Goal: Find specific page/section: Find specific page/section

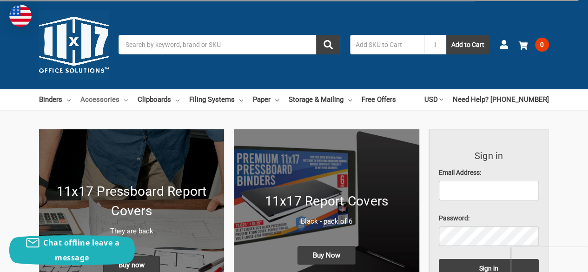
click at [98, 98] on link "Accessories" at bounding box center [103, 99] width 47 height 20
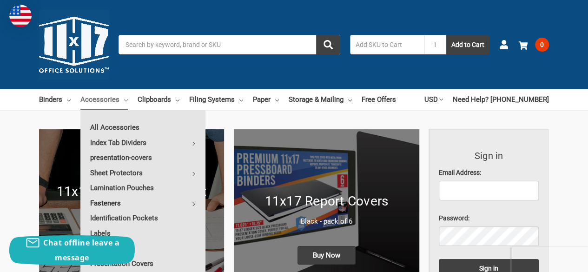
click at [111, 205] on link "Fasteners" at bounding box center [142, 203] width 125 height 15
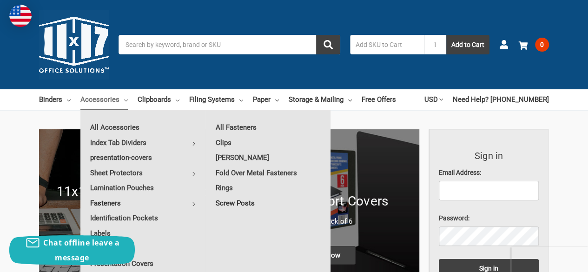
click at [244, 202] on link "Screw Posts" at bounding box center [268, 203] width 125 height 15
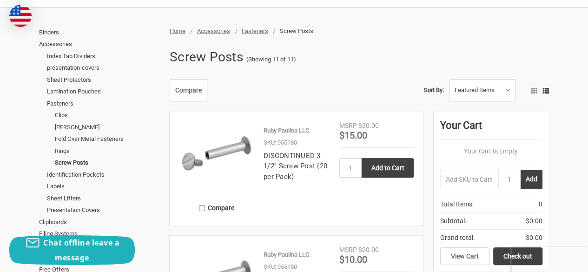
scroll to position [37, 0]
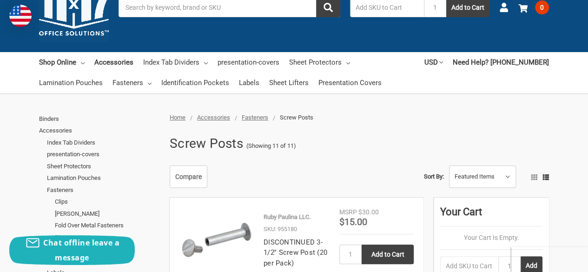
drag, startPoint x: 295, startPoint y: 13, endPoint x: 128, endPoint y: 11, distance: 166.3
click at [128, 11] on input "Search" at bounding box center [229, 8] width 222 height 20
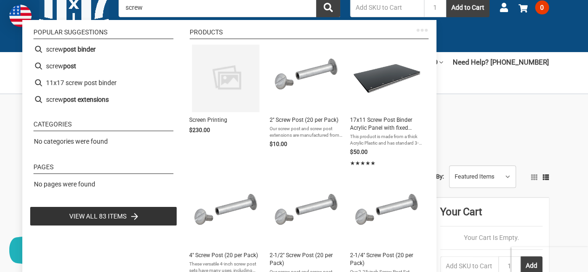
type input "screws"
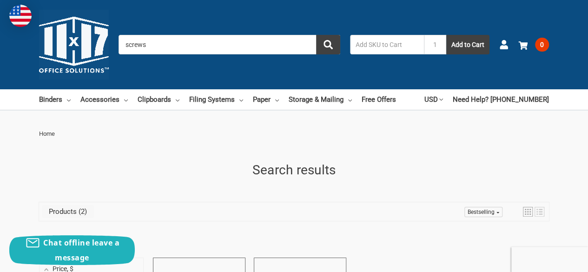
drag, startPoint x: 173, startPoint y: 45, endPoint x: 100, endPoint y: 53, distance: 73.4
click at [100, 53] on div "Toggle menu Search screws 1 Add to Cart Account 0 Your Cart Your Cart Is Empty.…" at bounding box center [294, 44] width 588 height 89
click at [98, 103] on link "Accessories" at bounding box center [103, 99] width 47 height 20
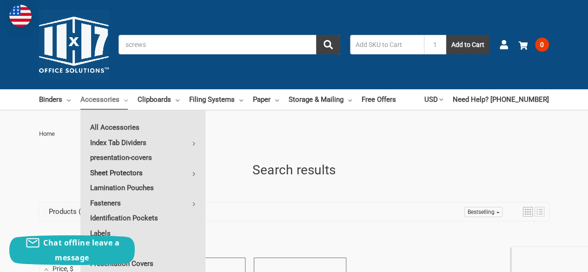
click at [136, 172] on link "Sheet Protectors" at bounding box center [142, 172] width 125 height 15
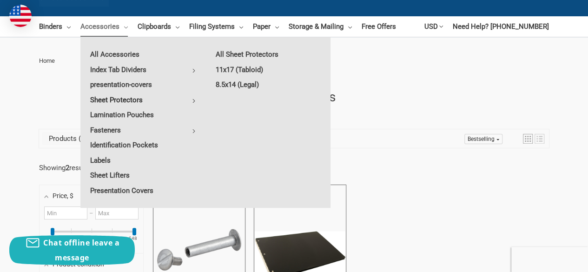
scroll to position [74, 0]
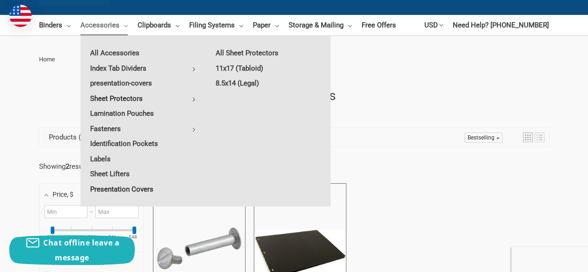
click at [114, 190] on link "Presentation Covers" at bounding box center [142, 189] width 125 height 15
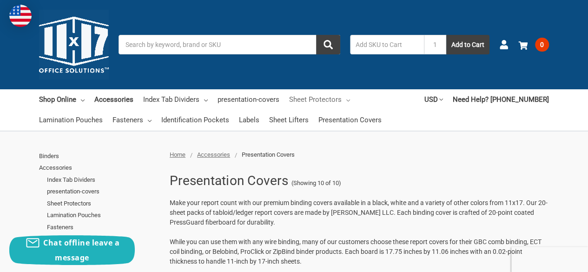
click at [312, 99] on link "Sheet Protectors" at bounding box center [319, 99] width 61 height 20
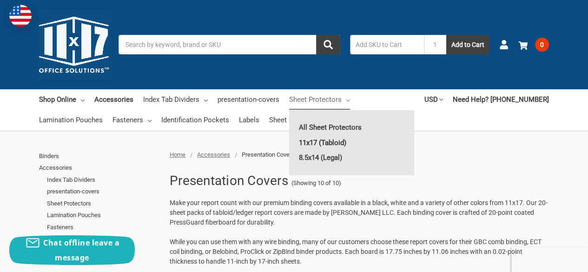
click at [313, 148] on link "11x17 (Tabloid)" at bounding box center [351, 142] width 125 height 15
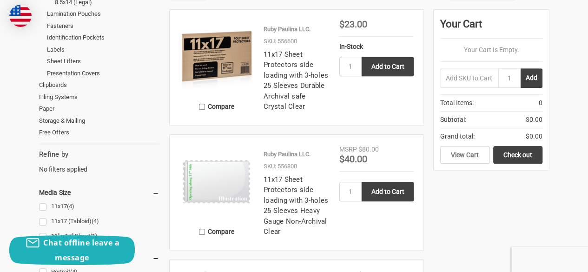
scroll to position [180, 0]
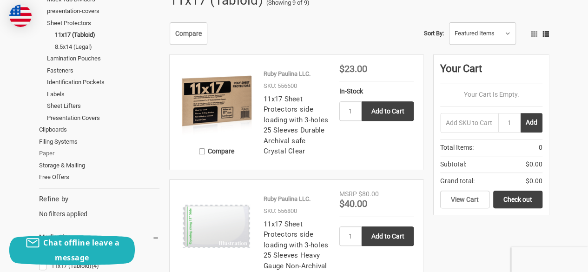
click at [49, 155] on link "Paper" at bounding box center [99, 153] width 120 height 12
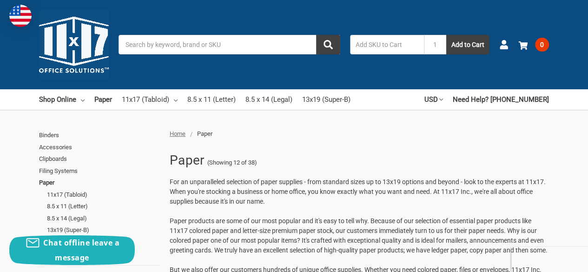
click at [198, 40] on input "Search" at bounding box center [229, 45] width 222 height 20
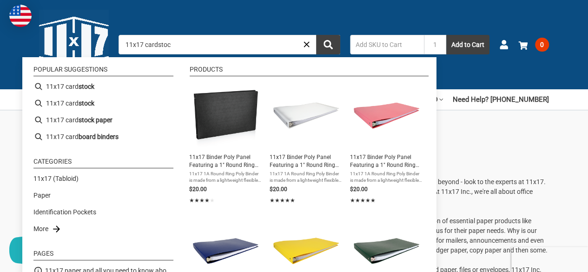
type input "11x17 cardstock"
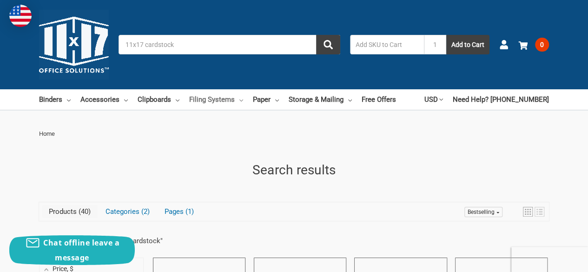
click at [214, 99] on link "Filing Systems" at bounding box center [216, 99] width 54 height 20
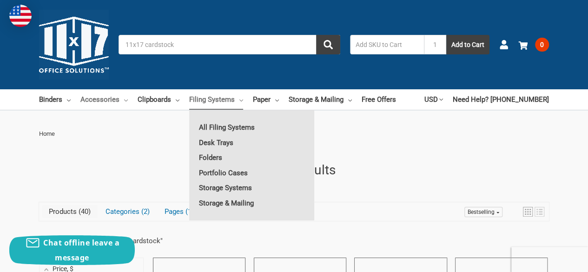
click at [112, 104] on link "Accessories" at bounding box center [103, 99] width 47 height 20
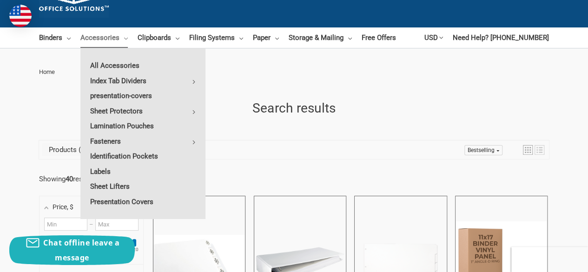
scroll to position [68, 0]
